Goal: Task Accomplishment & Management: Manage account settings

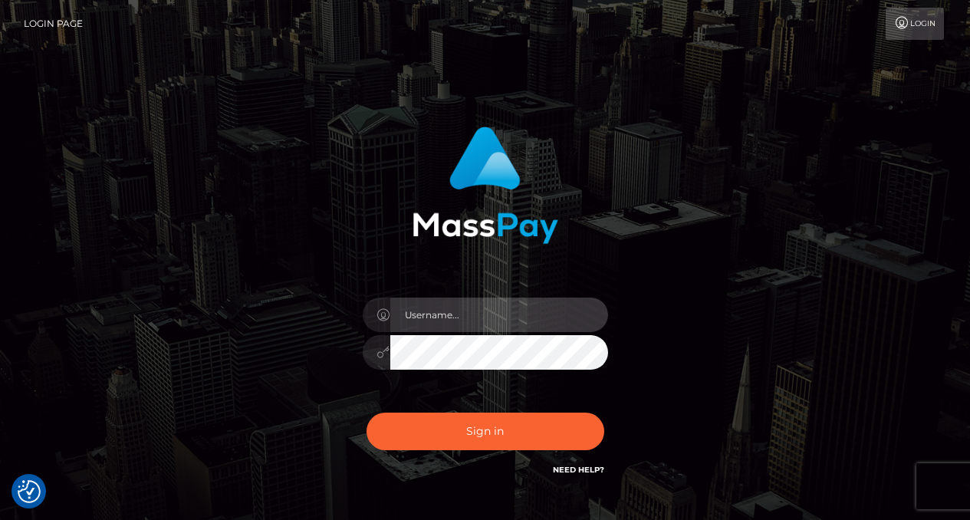
click at [468, 331] on input "text" at bounding box center [499, 315] width 218 height 35
type input "salemfraye@gmail.com"
click at [367, 413] on button "Sign in" at bounding box center [486, 432] width 238 height 38
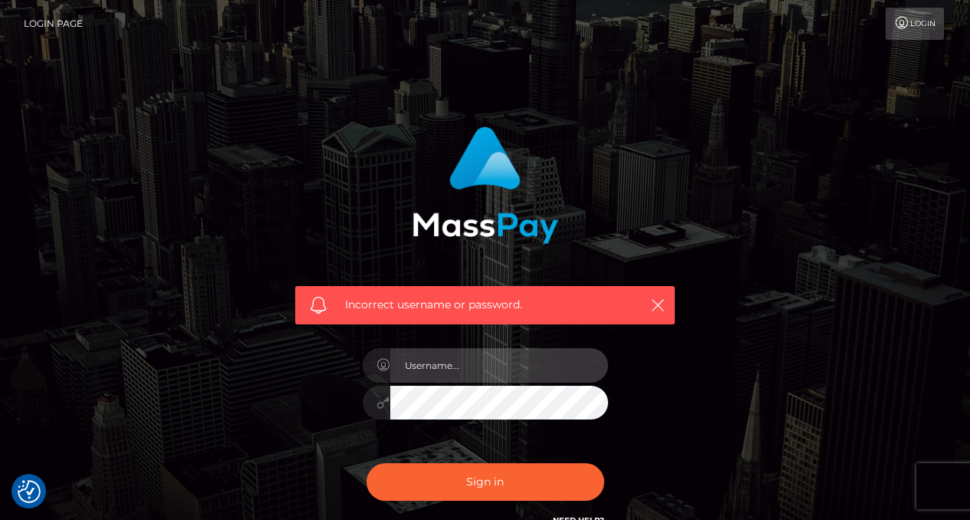
click at [484, 365] on input "text" at bounding box center [499, 365] width 218 height 35
type input "salemfraye@gmail.com"
click at [367, 463] on button "Sign in" at bounding box center [486, 482] width 238 height 38
click at [423, 367] on input "text" at bounding box center [499, 365] width 218 height 35
type input "salemfraye@gmail.com"
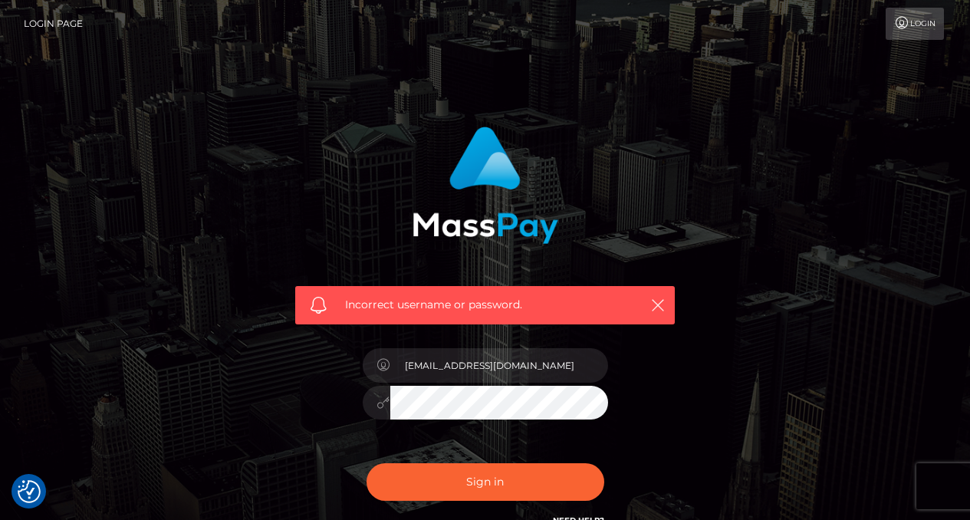
click at [367, 463] on button "Sign in" at bounding box center [486, 482] width 238 height 38
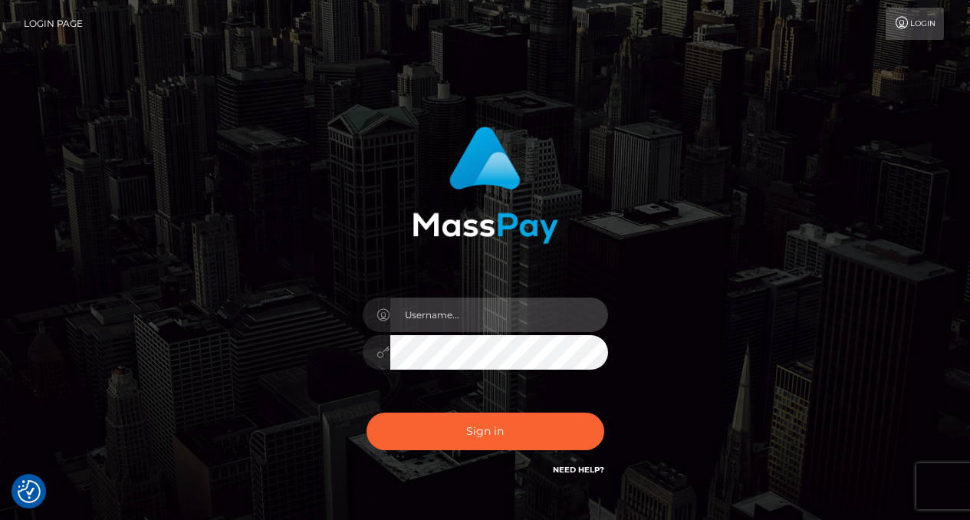
click at [412, 308] on input "text" at bounding box center [499, 315] width 218 height 35
type input "[EMAIL_ADDRESS][DOMAIN_NAME]"
click at [367, 413] on button "Sign in" at bounding box center [486, 432] width 238 height 38
click at [516, 314] on input "text" at bounding box center [499, 315] width 218 height 35
type input "[EMAIL_ADDRESS][DOMAIN_NAME]"
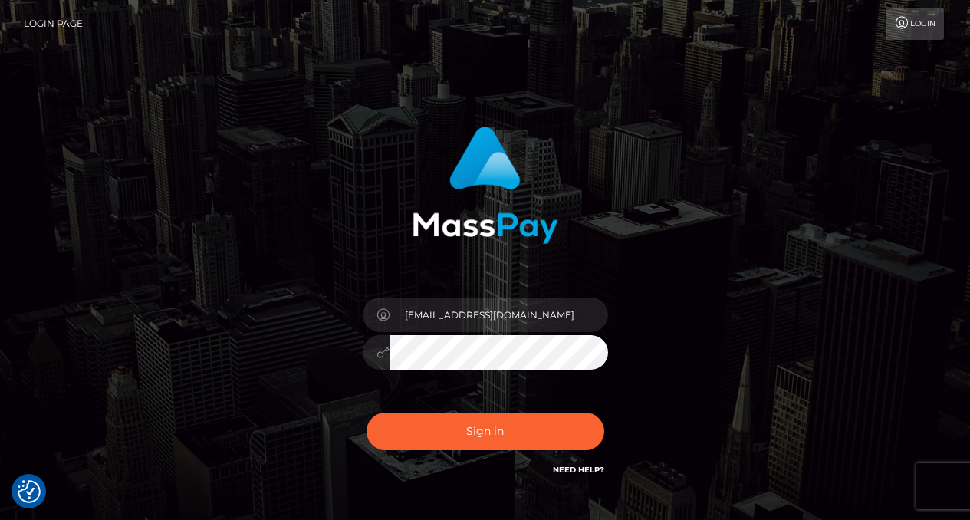
click at [367, 413] on button "Sign in" at bounding box center [486, 432] width 238 height 38
